Goal: Use online tool/utility: Utilize a website feature to perform a specific function

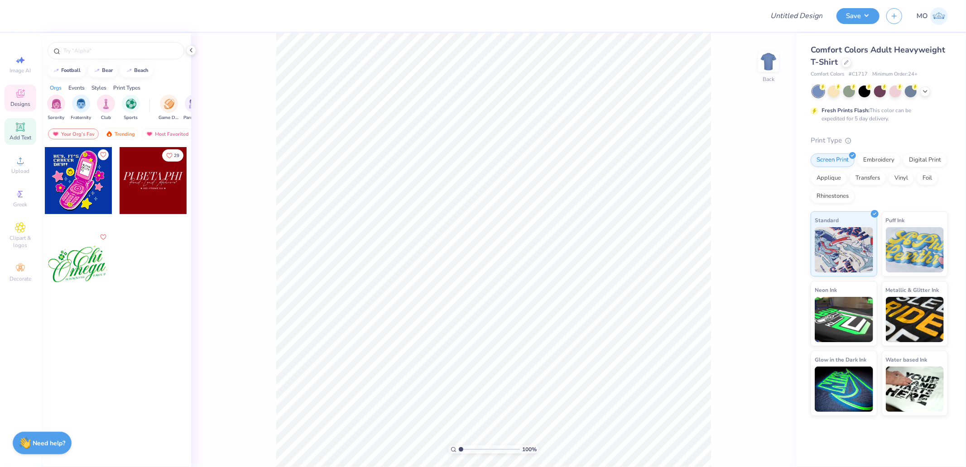
click at [21, 135] on span "Add Text" at bounding box center [21, 137] width 22 height 7
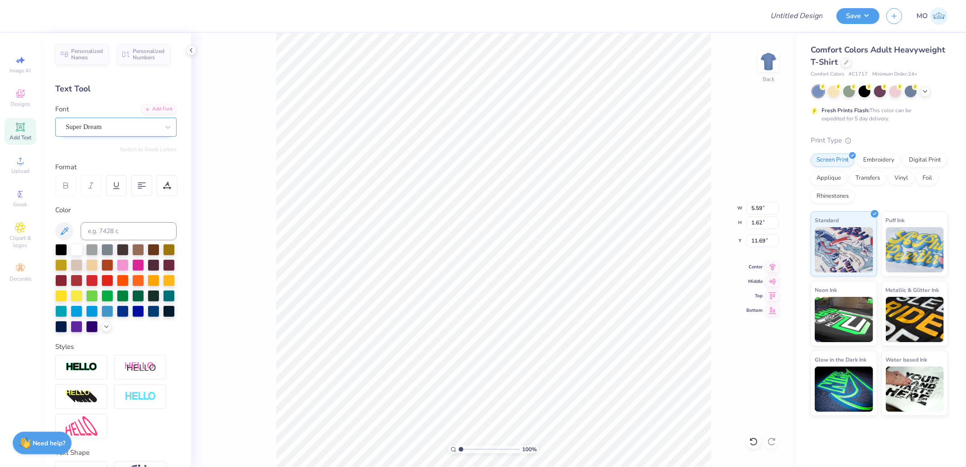
click at [139, 127] on div "Super Dream" at bounding box center [112, 127] width 95 height 14
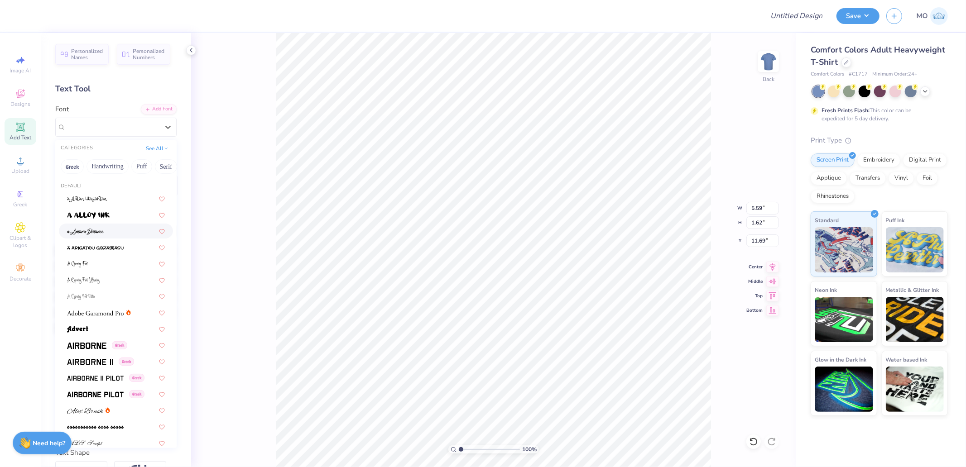
click at [102, 232] on img at bounding box center [85, 232] width 37 height 6
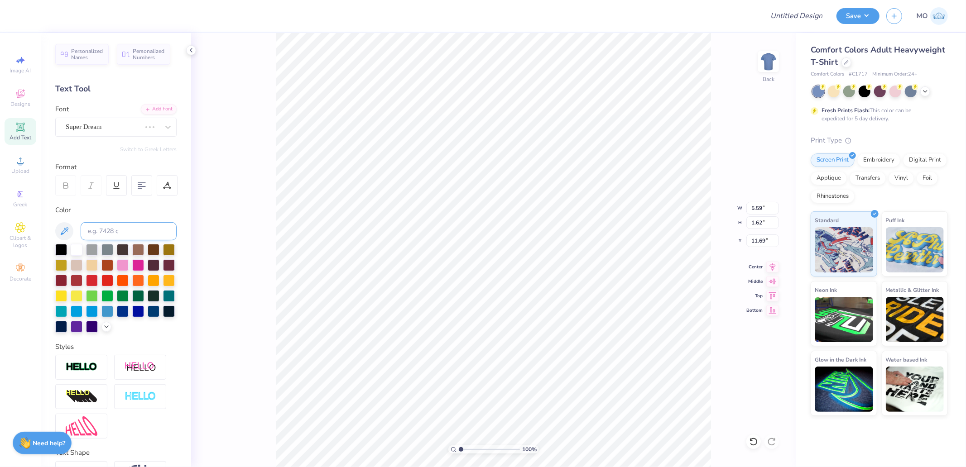
type input "6.42"
type input "2.11"
type input "11.44"
type textarea "Chi Omega"
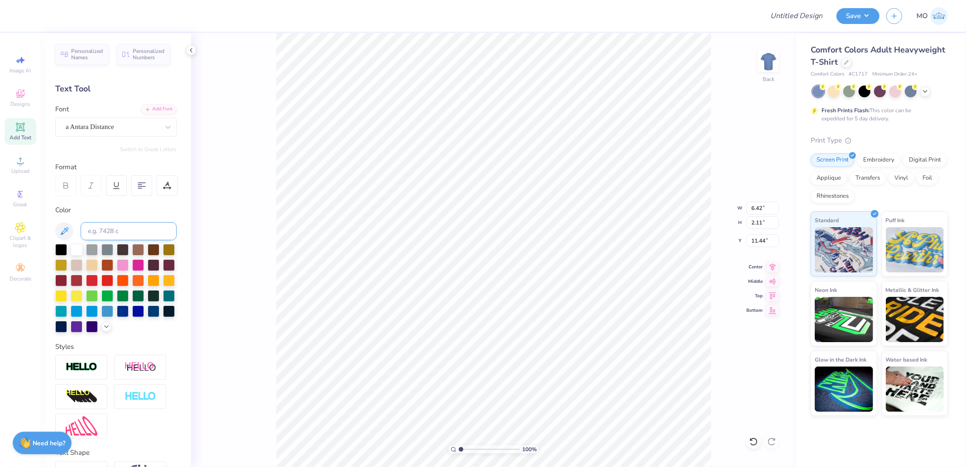
scroll to position [8, 2]
click at [78, 373] on img at bounding box center [82, 367] width 32 height 10
type input "7.75"
type input "2.37"
type input "11.32"
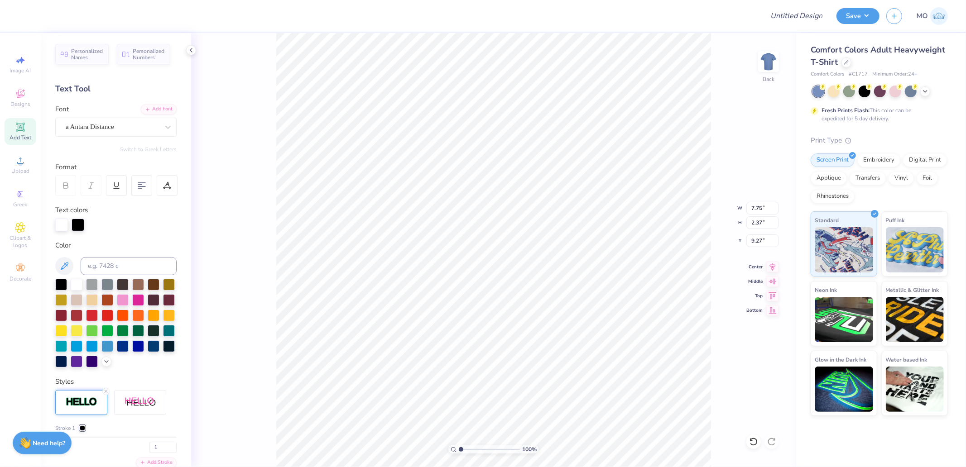
type input "9.27"
type input "11.77"
type input "3.60"
type input "7.90"
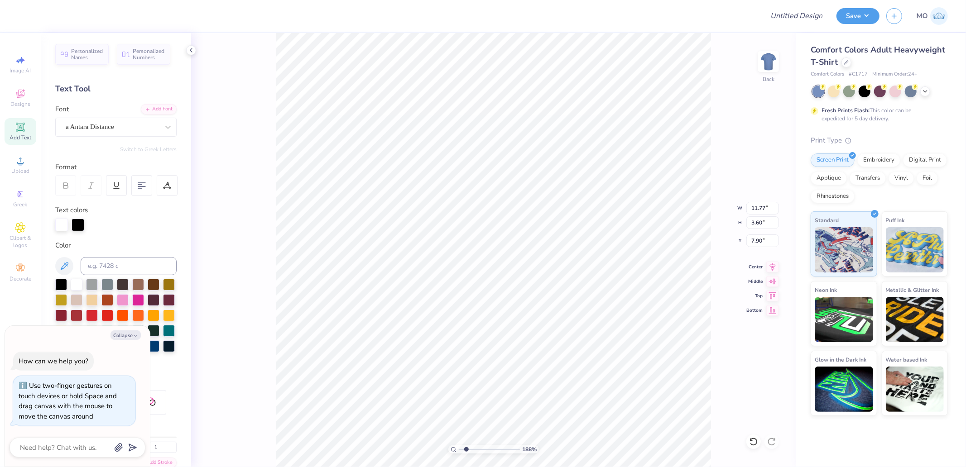
type input "2.21"
type textarea "x"
drag, startPoint x: 467, startPoint y: 450, endPoint x: 480, endPoint y: 449, distance: 13.6
type input "4.12"
click at [480, 449] on input "range" at bounding box center [489, 450] width 61 height 8
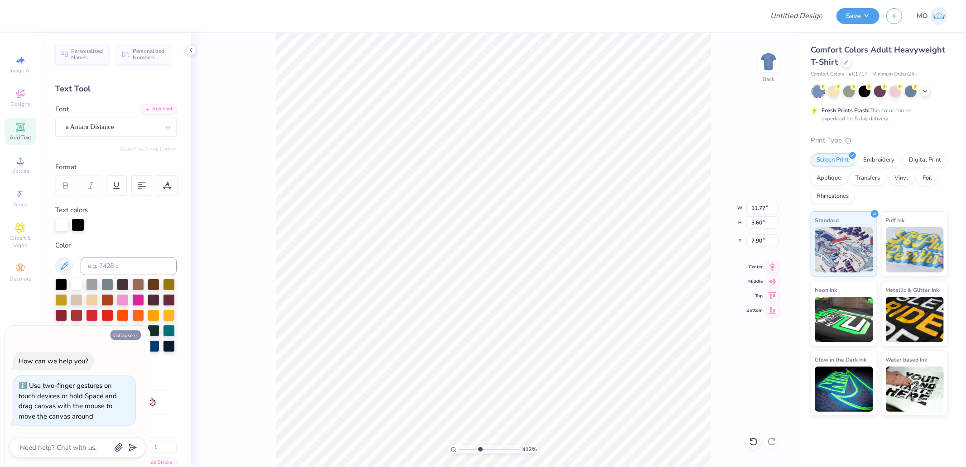
click at [133, 335] on icon "button" at bounding box center [135, 335] width 5 height 5
type textarea "x"
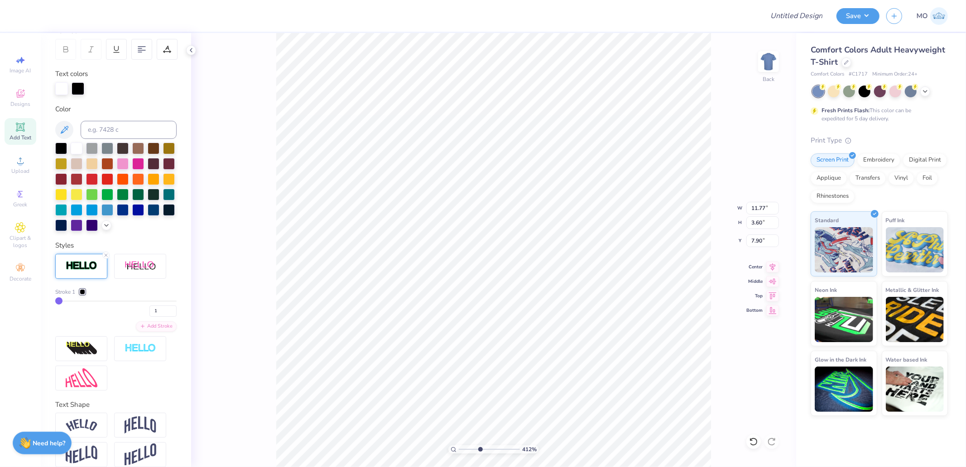
scroll to position [151, 0]
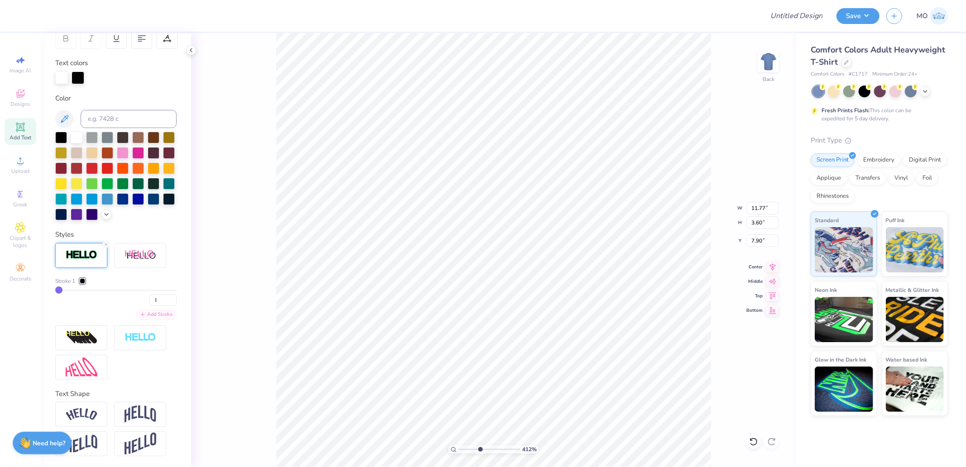
click at [154, 320] on div "Add Stroke" at bounding box center [156, 315] width 41 height 10
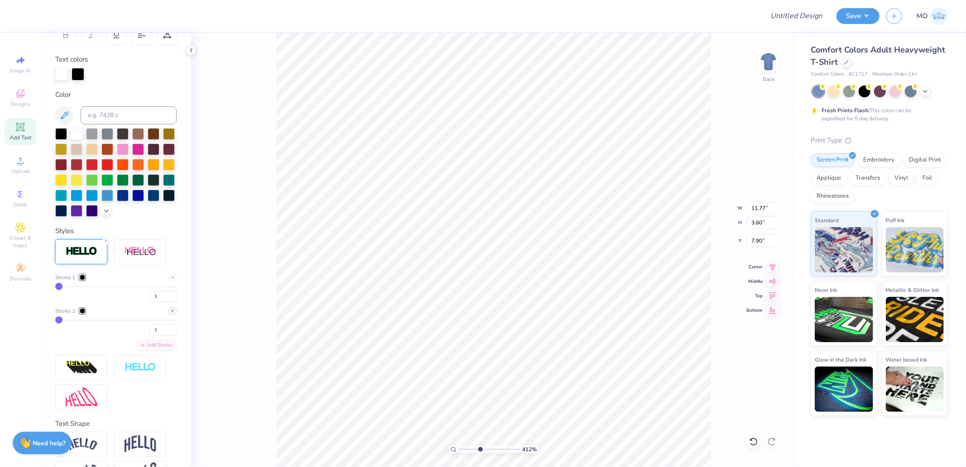
click at [170, 314] on icon at bounding box center [172, 310] width 5 height 5
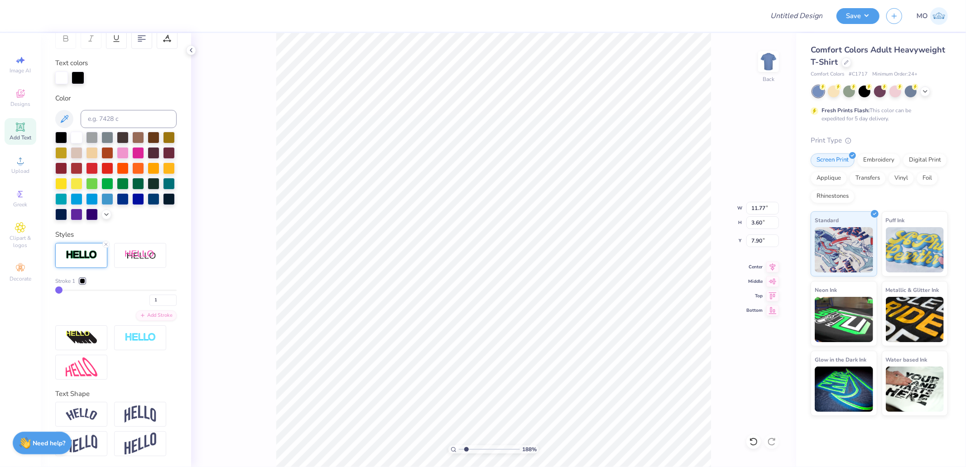
drag, startPoint x: 481, startPoint y: 448, endPoint x: 467, endPoint y: 447, distance: 14.6
type input "1.88"
click at [467, 447] on input "range" at bounding box center [489, 450] width 61 height 8
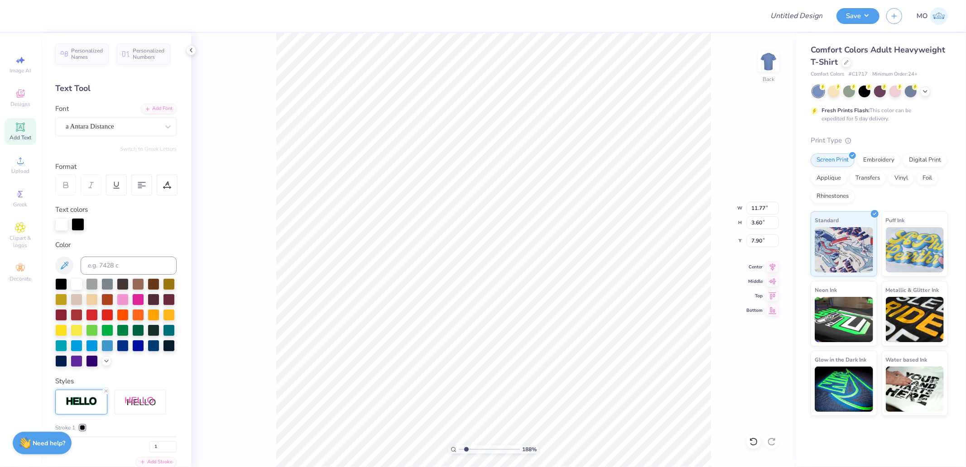
scroll to position [0, 0]
click at [133, 129] on div "a Antara Distance" at bounding box center [112, 127] width 95 height 14
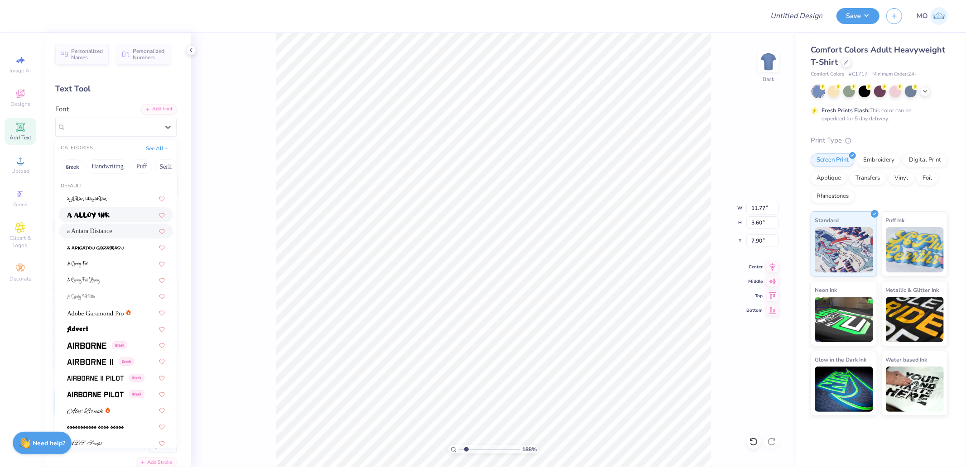
click at [108, 218] on img at bounding box center [88, 215] width 43 height 6
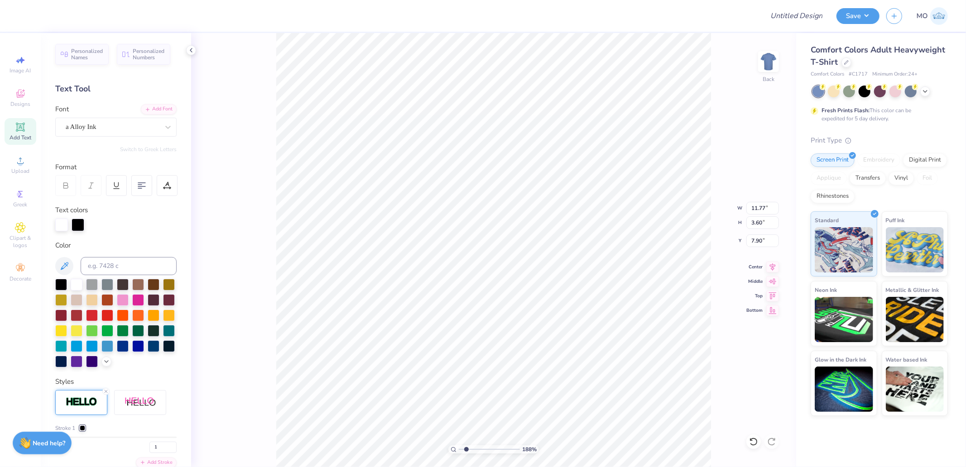
type input "14.17"
type input "2.29"
type input "8.56"
type input "10.31"
type input "1.66"
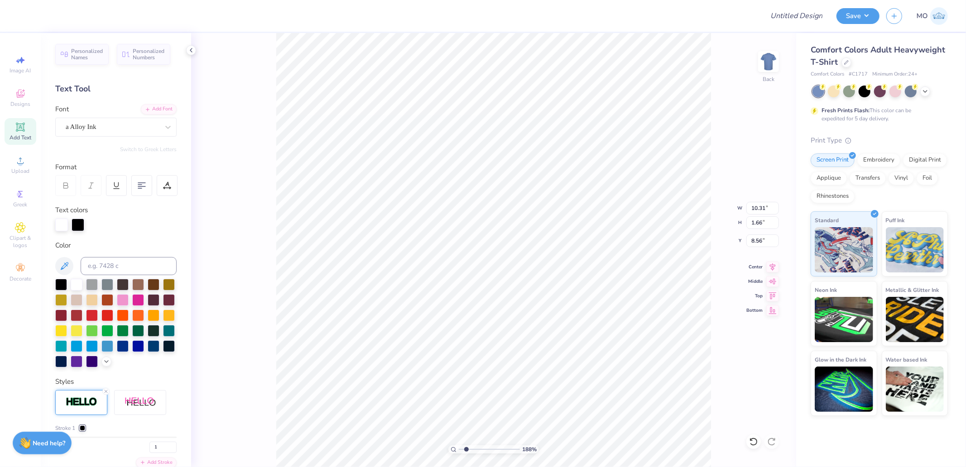
type input "8.52"
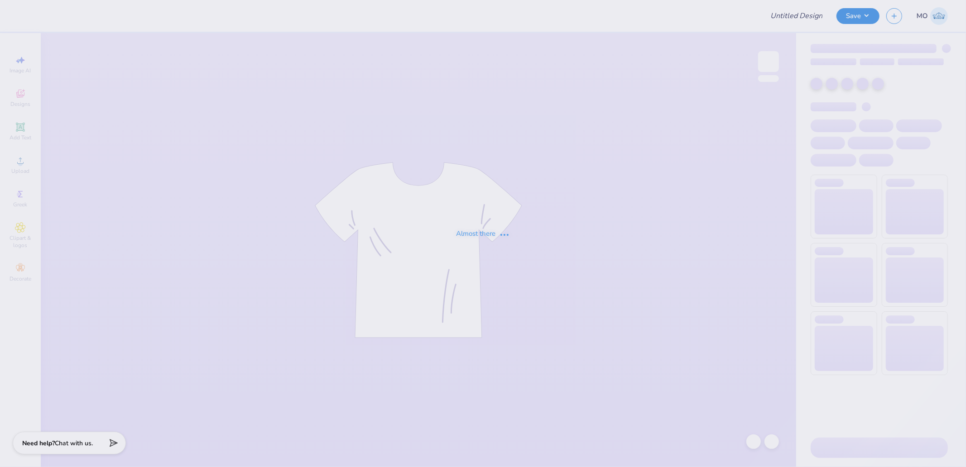
type input "DDD Monthly Merch"
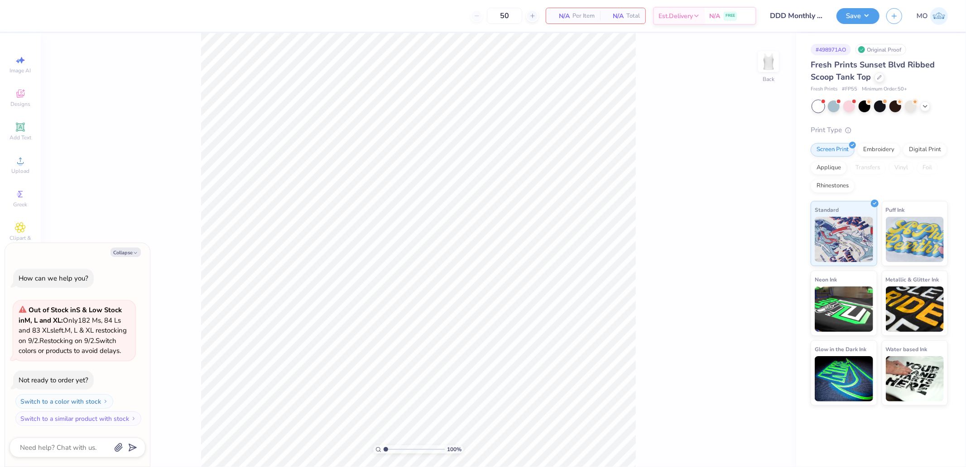
click at [197, 335] on div "100 % Back" at bounding box center [418, 250] width 755 height 434
